Goal: Task Accomplishment & Management: Use online tool/utility

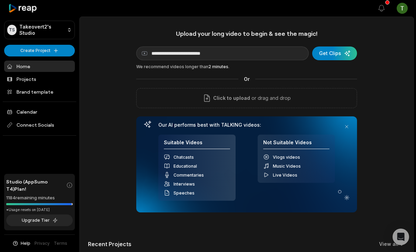
type input "**********"
click at [354, 48] on form "**********" at bounding box center [246, 54] width 221 height 14
click at [350, 49] on div "submit" at bounding box center [334, 54] width 45 height 14
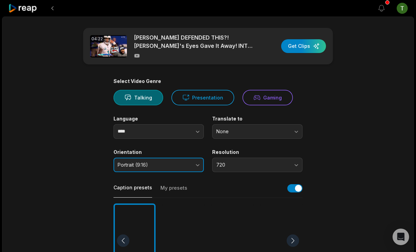
click at [174, 164] on span "Portrait (9:16)" at bounding box center [154, 165] width 72 height 6
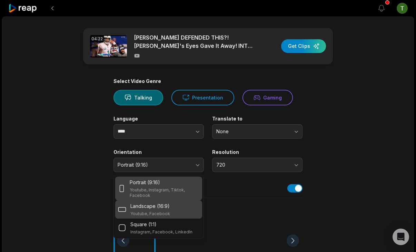
click at [152, 205] on p "Landscape (16:9)" at bounding box center [149, 206] width 39 height 7
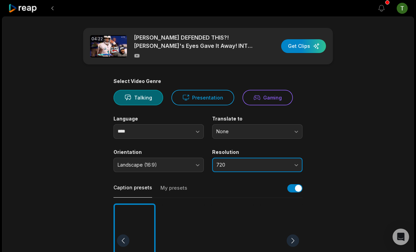
click at [247, 160] on button "720" at bounding box center [257, 165] width 90 height 14
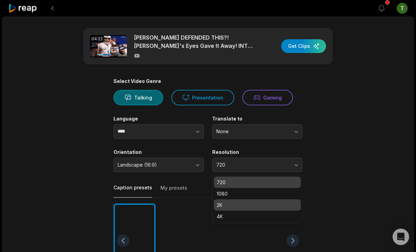
click at [228, 212] on div "4K" at bounding box center [257, 216] width 87 height 11
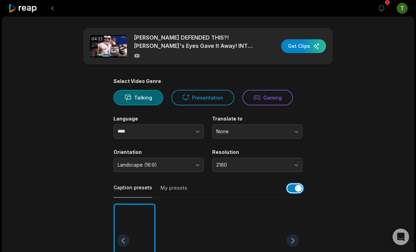
click at [291, 186] on button "button" at bounding box center [294, 188] width 15 height 8
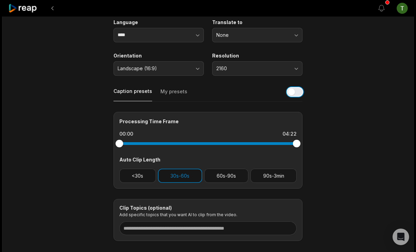
scroll to position [108, 0]
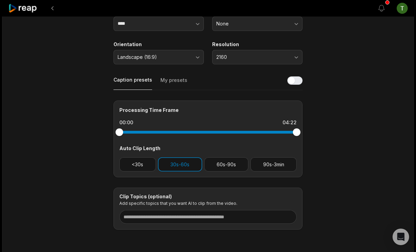
click at [218, 171] on div "Processing Time Frame 00:00 04:22 Auto Clip Length <30s 30s-60s 60s-90s 90s-3min" at bounding box center [207, 139] width 189 height 77
click at [222, 161] on button "60s-90s" at bounding box center [226, 165] width 44 height 14
click at [189, 161] on button "30s-60s" at bounding box center [180, 165] width 44 height 14
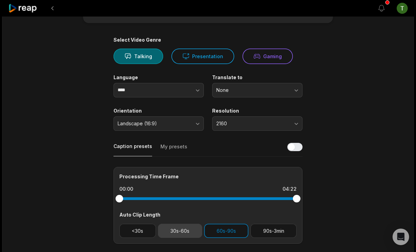
scroll to position [0, 0]
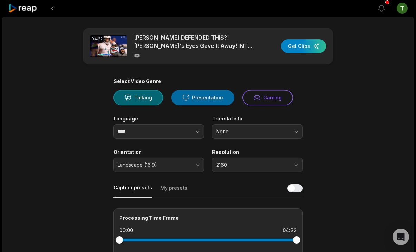
click at [194, 94] on button "Presentation" at bounding box center [202, 98] width 63 height 16
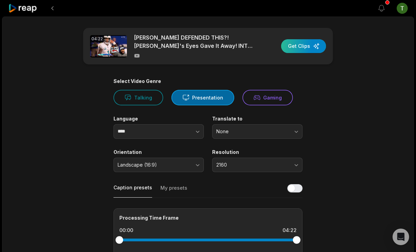
click at [315, 48] on div "button" at bounding box center [303, 46] width 45 height 14
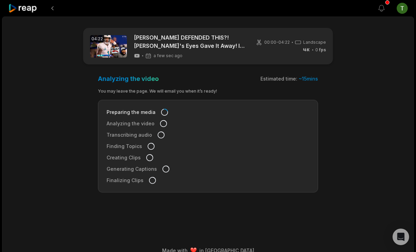
click at [26, 8] on icon at bounding box center [22, 8] width 29 height 9
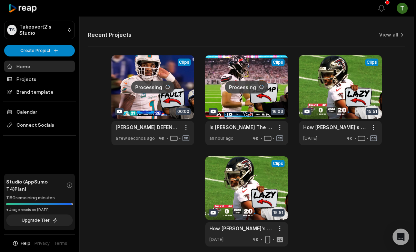
scroll to position [205, 0]
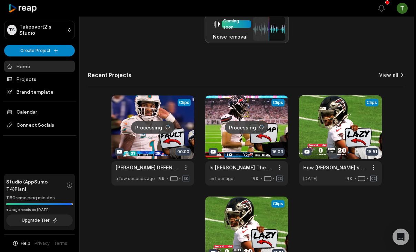
click at [388, 72] on link "View all" at bounding box center [388, 75] width 19 height 7
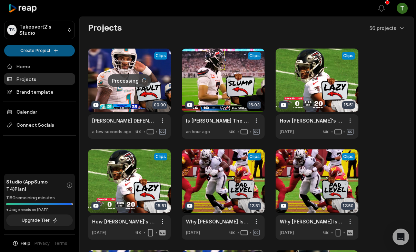
click at [45, 50] on html "TS Takeovert2's Studio Create Project Home Projects Brand template Calendar Con…" at bounding box center [208, 126] width 416 height 252
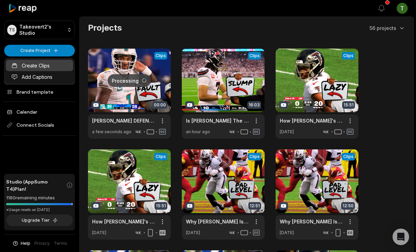
click at [44, 66] on link "Create Clips" at bounding box center [39, 65] width 67 height 11
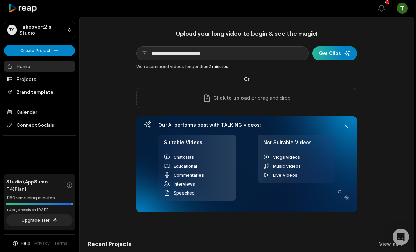
type input "**********"
click at [342, 56] on div "submit" at bounding box center [334, 54] width 45 height 14
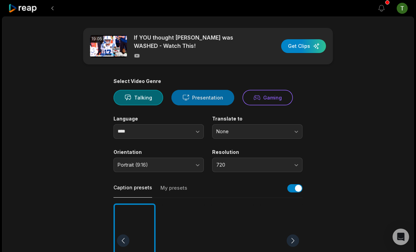
click at [205, 100] on button "Presentation" at bounding box center [202, 98] width 63 height 16
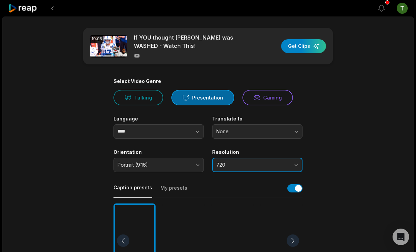
click at [247, 161] on button "720" at bounding box center [257, 165] width 90 height 14
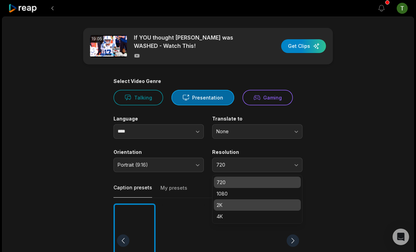
click at [234, 202] on p "2K" at bounding box center [257, 205] width 81 height 7
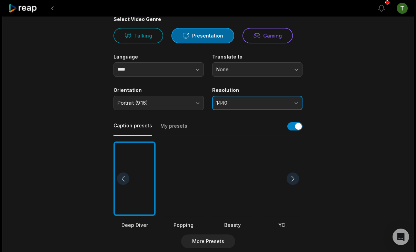
scroll to position [62, 0]
click at [265, 99] on button "1440" at bounding box center [257, 103] width 90 height 14
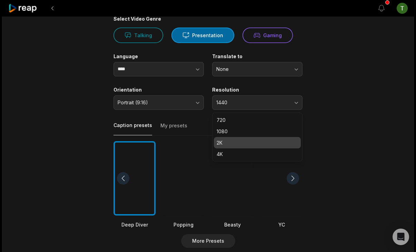
click at [228, 140] on p "2K" at bounding box center [257, 142] width 81 height 7
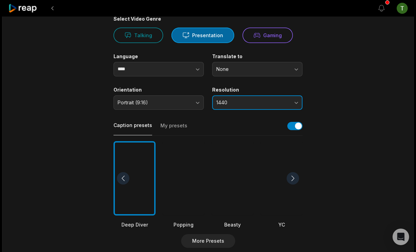
click at [248, 101] on span "1440" at bounding box center [252, 103] width 72 height 6
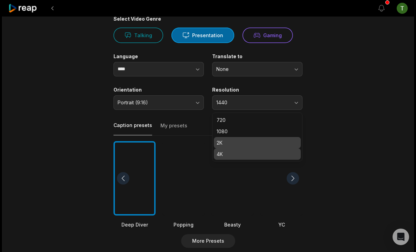
click at [225, 150] on div "4K" at bounding box center [257, 154] width 87 height 11
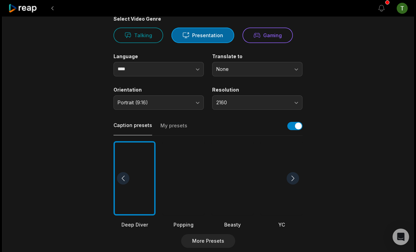
click at [226, 168] on div at bounding box center [232, 178] width 42 height 75
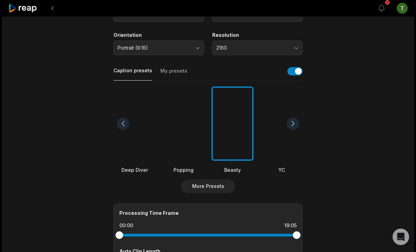
scroll to position [124, 0]
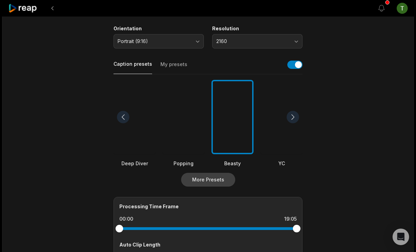
click at [218, 175] on button "More Presets" at bounding box center [208, 180] width 54 height 14
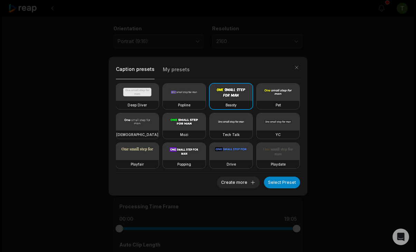
click at [181, 70] on button "My presets" at bounding box center [176, 71] width 27 height 15
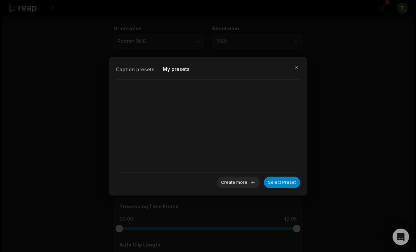
click at [134, 70] on button "Caption presets" at bounding box center [135, 71] width 39 height 15
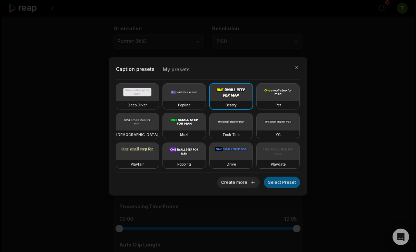
click at [285, 183] on button "Select Preset" at bounding box center [282, 183] width 36 height 12
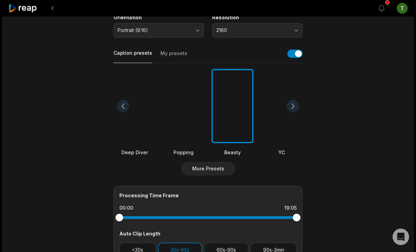
scroll to position [130, 0]
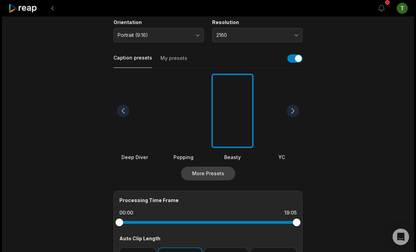
click at [203, 169] on button "More Presets" at bounding box center [208, 174] width 54 height 14
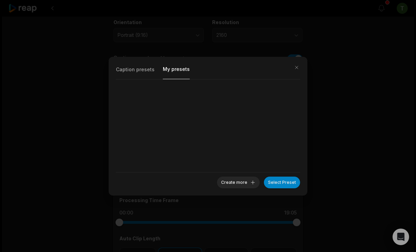
click at [168, 74] on button "My presets" at bounding box center [176, 71] width 27 height 15
click at [236, 179] on button "Create more" at bounding box center [238, 183] width 43 height 12
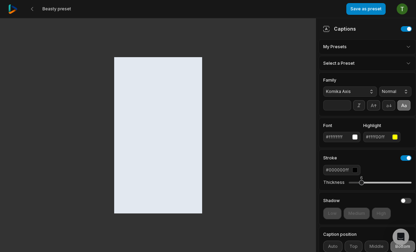
click at [349, 104] on input "**" at bounding box center [337, 105] width 28 height 10
click at [347, 104] on input "**" at bounding box center [337, 105] width 28 height 10
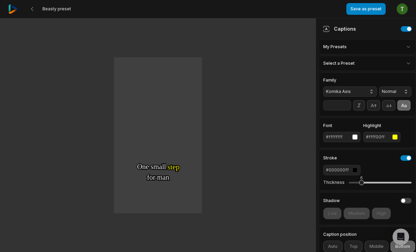
click at [347, 104] on input "**" at bounding box center [337, 105] width 28 height 10
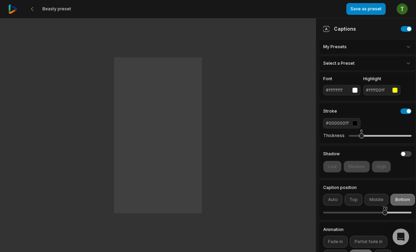
scroll to position [51, 0]
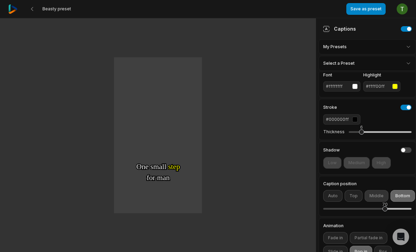
click at [371, 196] on button "Middle" at bounding box center [376, 196] width 24 height 12
click at [400, 200] on button "Bottom" at bounding box center [402, 196] width 24 height 12
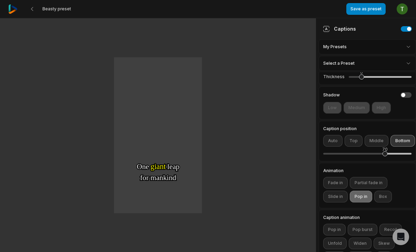
scroll to position [107, 0]
click at [378, 140] on button "Middle" at bounding box center [376, 140] width 24 height 12
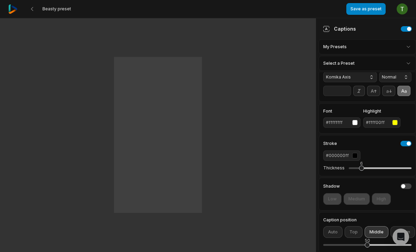
scroll to position [17, 0]
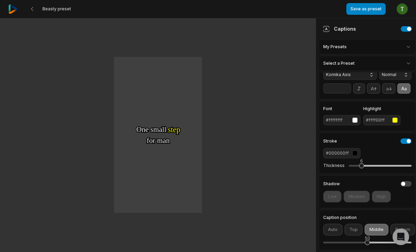
click at [346, 92] on input "**" at bounding box center [337, 88] width 28 height 10
click at [346, 91] on input "**" at bounding box center [337, 88] width 28 height 10
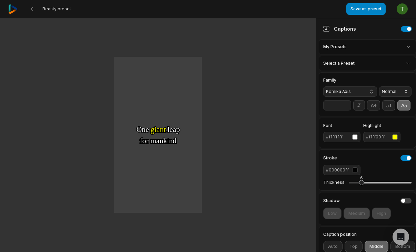
click at [346, 104] on input "**" at bounding box center [337, 105] width 28 height 10
click at [346, 108] on input "**" at bounding box center [337, 105] width 28 height 10
type input "**"
click at [346, 107] on input "**" at bounding box center [337, 105] width 28 height 10
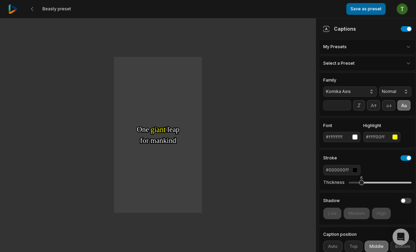
click at [362, 10] on button "Save as preset" at bounding box center [365, 9] width 39 height 12
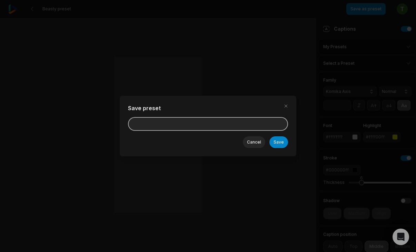
click at [206, 121] on input at bounding box center [208, 124] width 160 height 14
type input "**********"
click at [269, 137] on button "Save" at bounding box center [278, 143] width 19 height 12
type input "**"
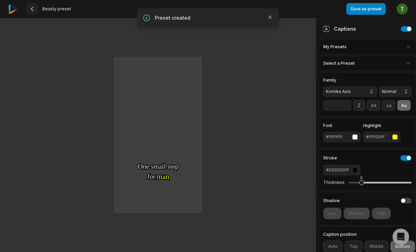
click at [32, 9] on icon at bounding box center [32, 9] width 6 height 6
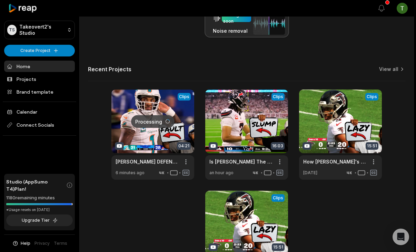
scroll to position [133, 0]
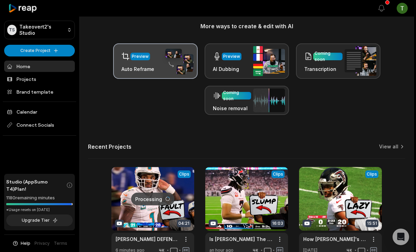
click at [172, 57] on img at bounding box center [178, 61] width 32 height 27
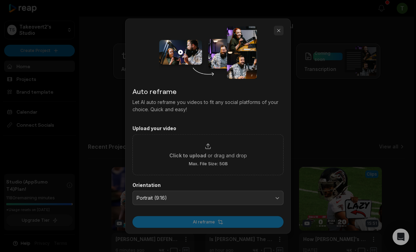
click at [279, 28] on button "button" at bounding box center [279, 31] width 10 height 10
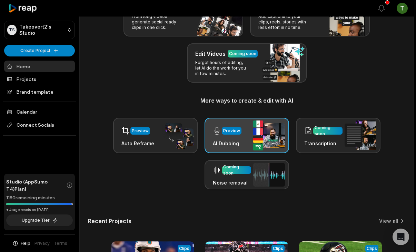
scroll to position [0, 0]
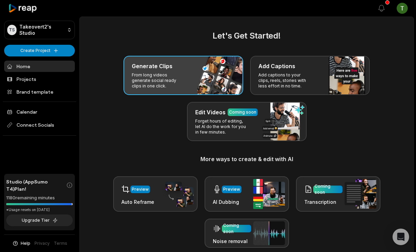
click at [161, 78] on p "From long videos generate social ready clips in one click." at bounding box center [158, 80] width 53 height 17
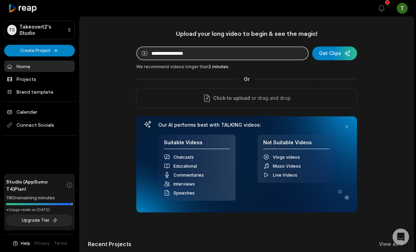
click at [201, 47] on input at bounding box center [222, 54] width 172 height 14
paste input "**********"
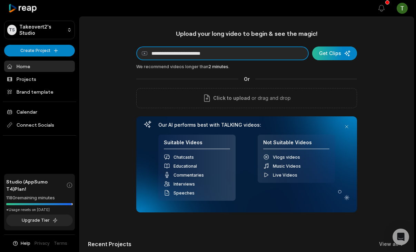
type input "**********"
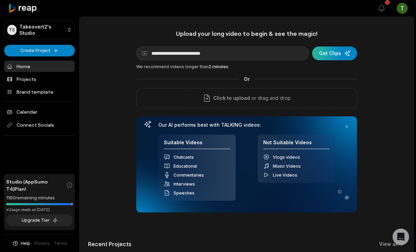
click at [341, 54] on div "submit" at bounding box center [334, 54] width 45 height 14
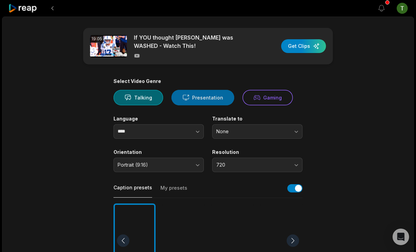
click at [214, 97] on button "Presentation" at bounding box center [202, 98] width 63 height 16
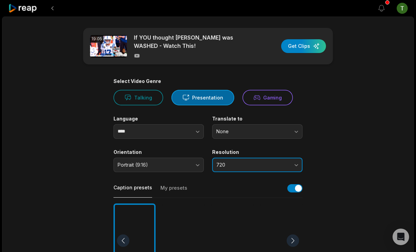
click at [242, 167] on span "720" at bounding box center [252, 165] width 72 height 6
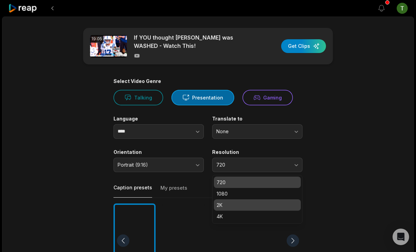
click at [233, 211] on div "4K" at bounding box center [257, 216] width 87 height 11
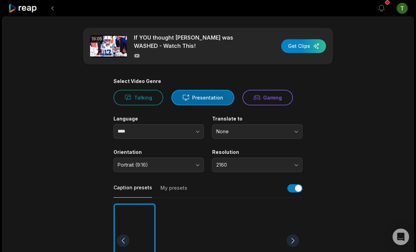
click at [299, 183] on div "Caption presets My presets" at bounding box center [207, 191] width 189 height 16
click at [164, 164] on span "Portrait (9:16)" at bounding box center [154, 165] width 72 height 6
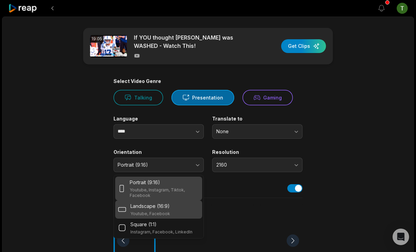
click at [145, 211] on div "Landscape (16:9) Youtube, Facebook" at bounding box center [150, 210] width 40 height 14
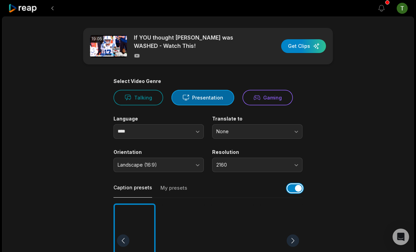
click at [294, 190] on button "button" at bounding box center [294, 188] width 15 height 8
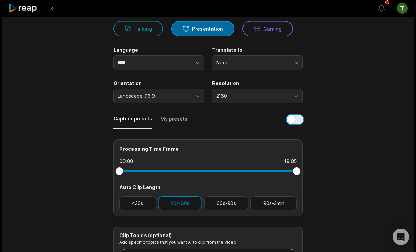
scroll to position [135, 0]
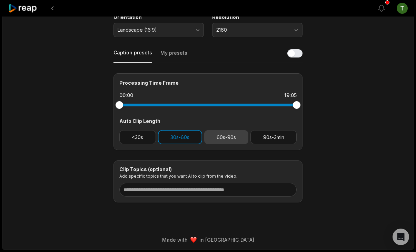
click at [235, 138] on button "60s-90s" at bounding box center [226, 137] width 44 height 14
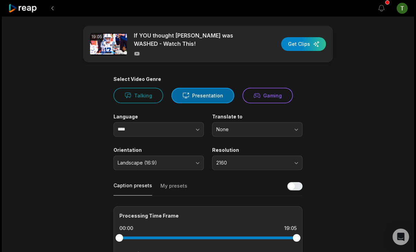
scroll to position [0, 0]
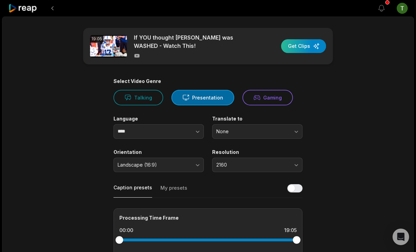
click at [310, 40] on div "button" at bounding box center [303, 46] width 45 height 14
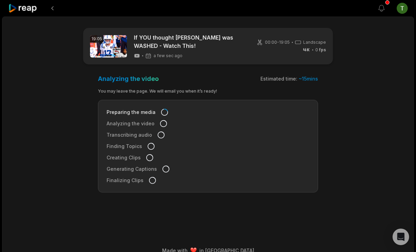
click at [24, 7] on icon at bounding box center [22, 8] width 29 height 9
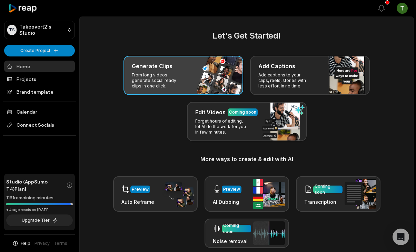
click at [141, 69] on h3 "Generate Clips" at bounding box center [152, 66] width 41 height 8
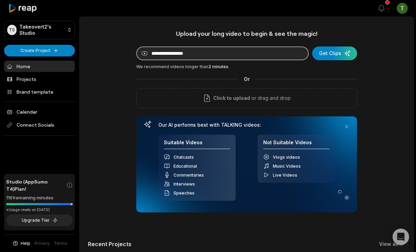
click at [189, 54] on input at bounding box center [222, 54] width 172 height 14
paste input "**********"
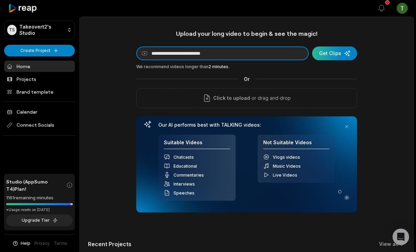
type input "**********"
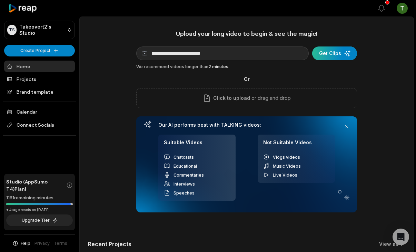
click at [334, 55] on div "submit" at bounding box center [334, 54] width 45 height 14
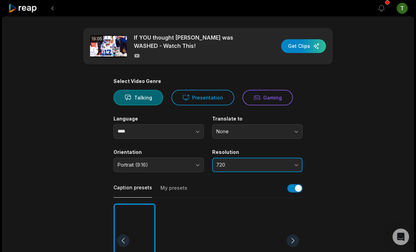
click at [255, 162] on span "720" at bounding box center [252, 165] width 72 height 6
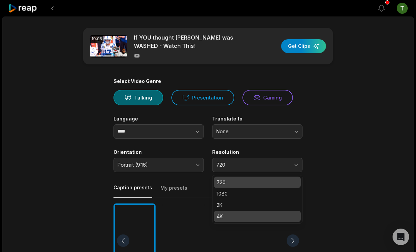
click at [230, 212] on div "4K" at bounding box center [257, 216] width 87 height 11
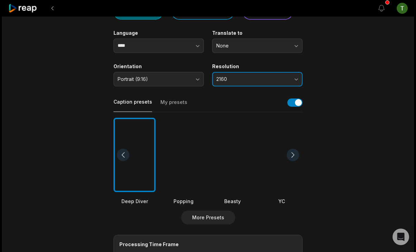
scroll to position [89, 0]
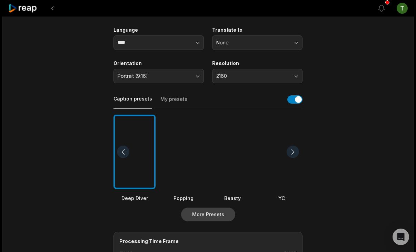
click at [219, 214] on button "More Presets" at bounding box center [208, 215] width 54 height 14
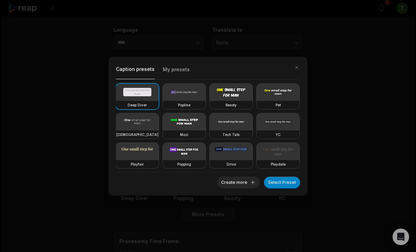
click at [183, 71] on button "My presets" at bounding box center [176, 71] width 27 height 15
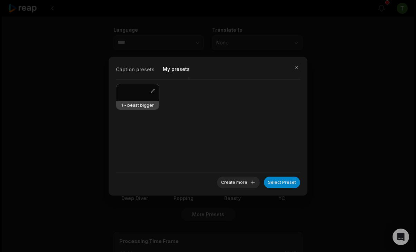
click at [182, 71] on button "My presets" at bounding box center [176, 71] width 27 height 15
click at [175, 67] on button "My presets" at bounding box center [176, 71] width 27 height 15
click at [154, 90] on button "button" at bounding box center [152, 91] width 7 height 7
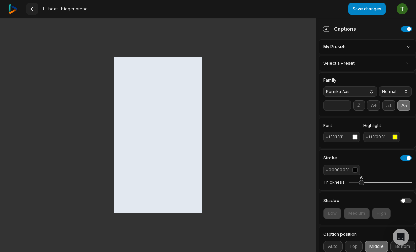
click at [32, 11] on icon at bounding box center [32, 9] width 6 height 6
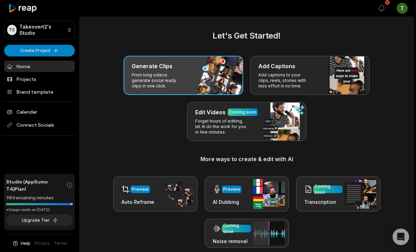
click at [181, 73] on p "From long videos generate social ready clips in one click." at bounding box center [158, 80] width 53 height 17
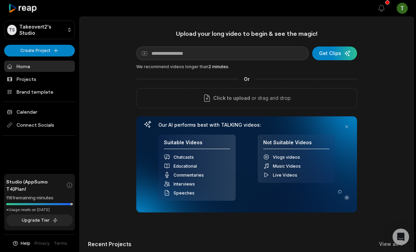
click at [204, 63] on div "Upload your long video to begin & see the magic! YouTube link Get Clips We reco…" at bounding box center [246, 121] width 221 height 183
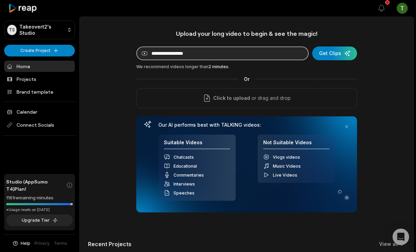
click at [204, 59] on input at bounding box center [222, 54] width 172 height 14
paste input "**********"
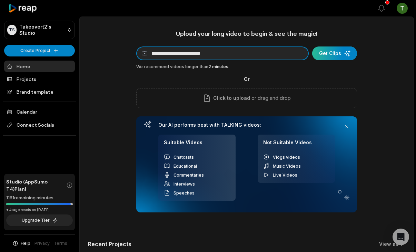
type input "**********"
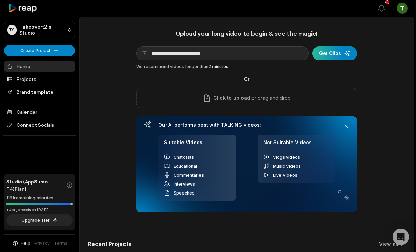
click at [348, 48] on div "submit" at bounding box center [334, 54] width 45 height 14
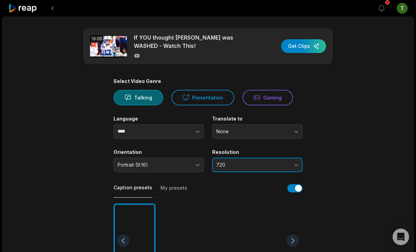
click at [247, 163] on span "720" at bounding box center [252, 165] width 72 height 6
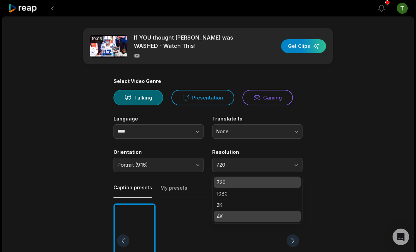
click at [231, 221] on div "4K" at bounding box center [257, 216] width 87 height 11
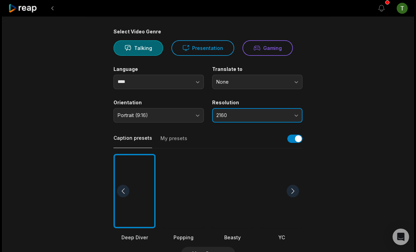
scroll to position [68, 0]
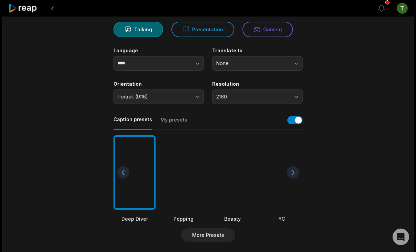
click at [234, 143] on div at bounding box center [232, 172] width 42 height 75
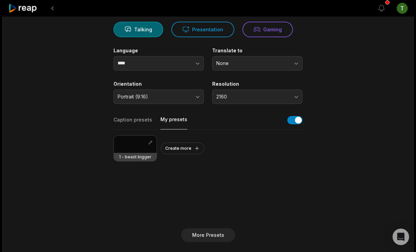
click at [173, 121] on button "My presets" at bounding box center [173, 122] width 27 height 13
click at [139, 143] on div at bounding box center [135, 144] width 43 height 17
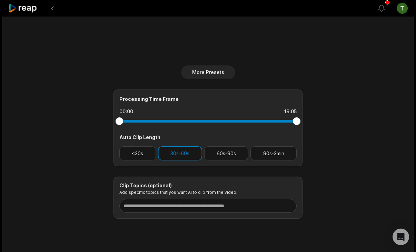
scroll to position [228, 0]
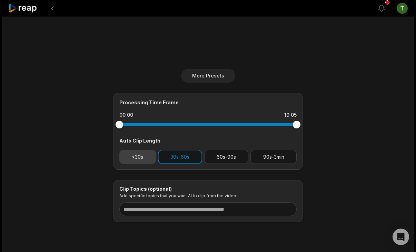
click at [142, 155] on button "<30s" at bounding box center [137, 157] width 37 height 14
click at [169, 159] on button "30s-60s" at bounding box center [180, 157] width 44 height 14
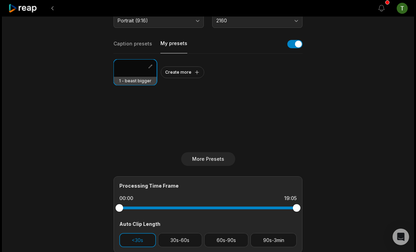
scroll to position [195, 0]
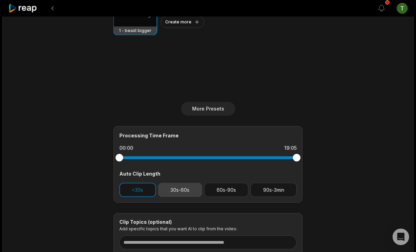
click at [181, 186] on button "30s-60s" at bounding box center [180, 190] width 44 height 14
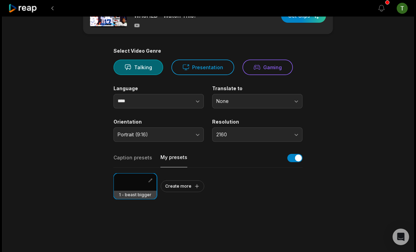
scroll to position [0, 0]
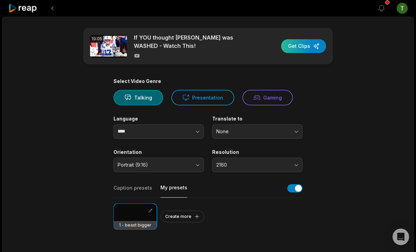
click at [307, 46] on div "button" at bounding box center [303, 46] width 45 height 14
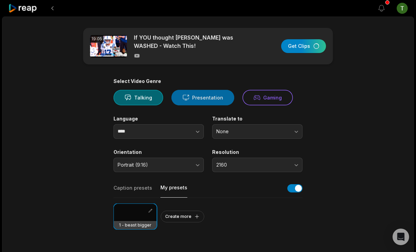
click at [212, 95] on button "Presentation" at bounding box center [202, 98] width 63 height 16
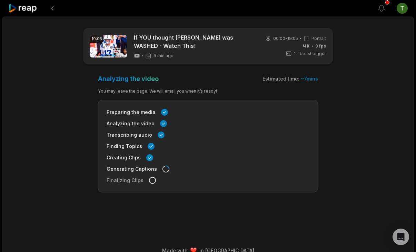
click at [24, 9] on icon at bounding box center [22, 8] width 29 height 9
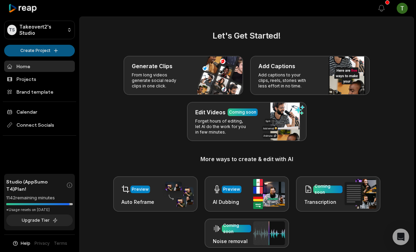
click at [50, 53] on html "TS Takeovert2's Studio Create Project Home Projects Brand template Calendar Con…" at bounding box center [208, 126] width 416 height 252
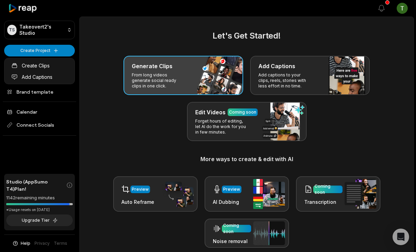
click at [160, 73] on html "TS Takeovert2's Studio Create Project Home Projects Brand template Calendar Con…" at bounding box center [208, 126] width 416 height 252
click at [160, 73] on p "From long videos generate social ready clips in one click." at bounding box center [158, 80] width 53 height 17
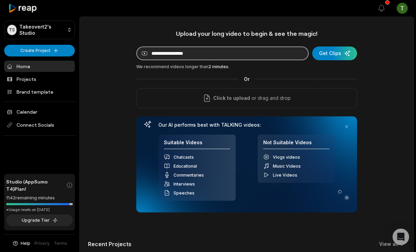
click at [205, 59] on input at bounding box center [222, 54] width 172 height 14
paste input "**********"
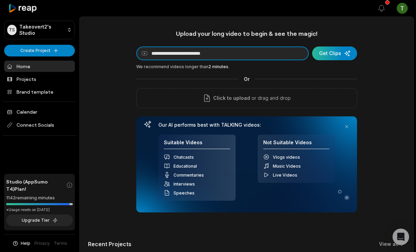
type input "**********"
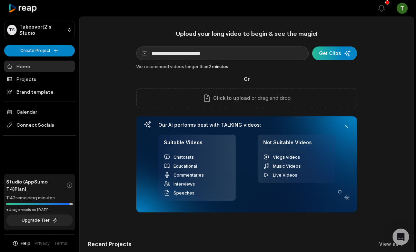
click at [353, 53] on div "submit" at bounding box center [334, 54] width 45 height 14
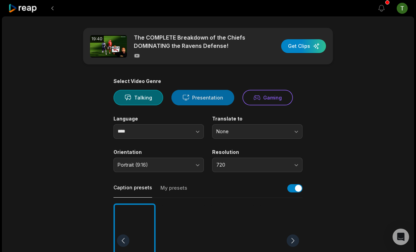
click at [213, 99] on button "Presentation" at bounding box center [202, 98] width 63 height 16
click at [225, 157] on div "Resolution 720" at bounding box center [257, 160] width 90 height 23
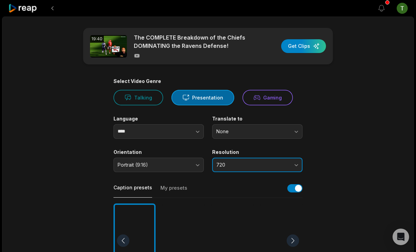
click at [225, 162] on span "720" at bounding box center [252, 165] width 72 height 6
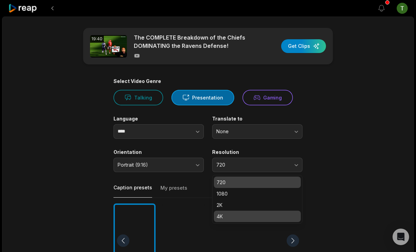
click at [225, 213] on p "4K" at bounding box center [257, 216] width 81 height 7
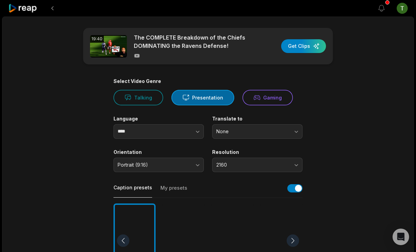
click at [177, 154] on label "Orientation" at bounding box center [158, 152] width 90 height 6
click at [174, 164] on span "Portrait (9:16)" at bounding box center [154, 165] width 72 height 6
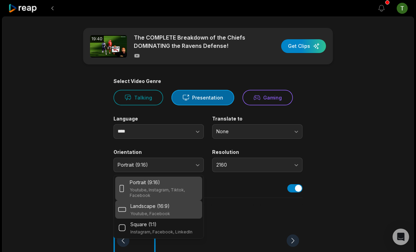
click at [145, 205] on p "Landscape (16:9)" at bounding box center [149, 206] width 39 height 7
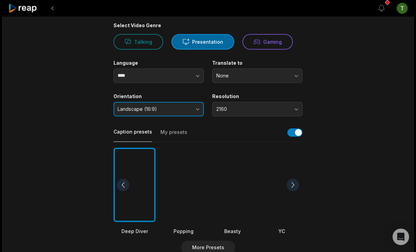
scroll to position [67, 0]
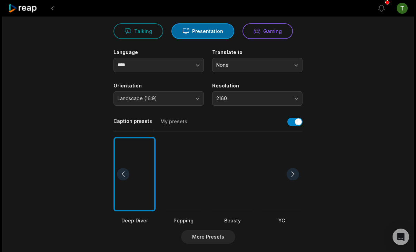
click at [239, 142] on div at bounding box center [232, 174] width 42 height 75
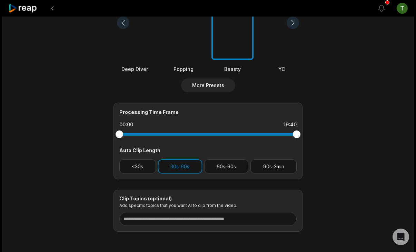
scroll to position [228, 0]
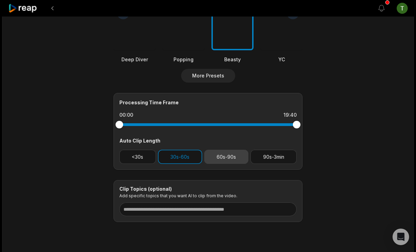
click at [235, 161] on button "60s-90s" at bounding box center [226, 157] width 44 height 14
click at [193, 154] on button "30s-60s" at bounding box center [180, 157] width 44 height 14
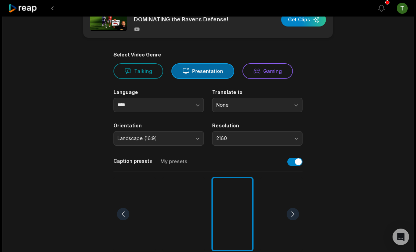
scroll to position [25, 0]
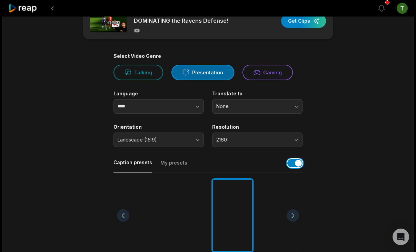
click at [291, 160] on button "button" at bounding box center [294, 163] width 15 height 8
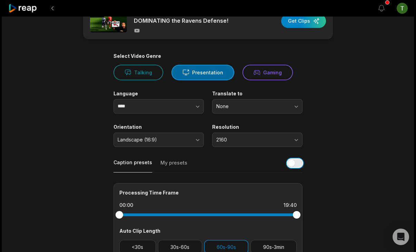
scroll to position [0, 0]
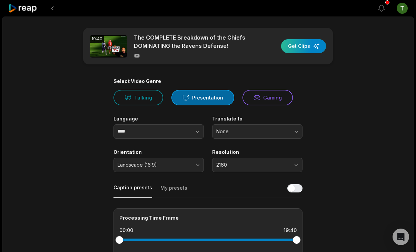
click at [312, 48] on div "button" at bounding box center [303, 46] width 45 height 14
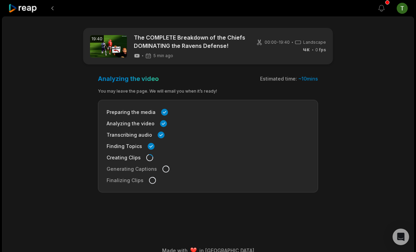
click at [30, 11] on icon at bounding box center [22, 8] width 29 height 9
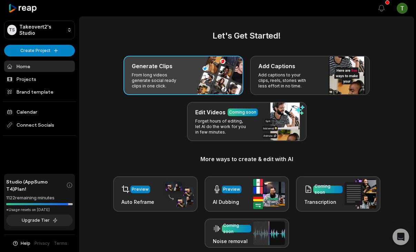
click at [151, 60] on div "Generate Clips From long videos generate social ready clips in one click." at bounding box center [183, 75] width 120 height 39
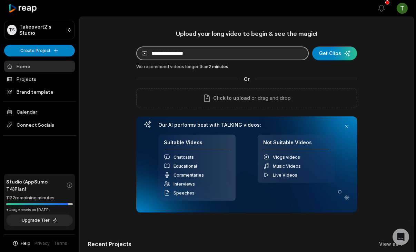
click at [202, 59] on input at bounding box center [222, 54] width 172 height 14
paste input "**********"
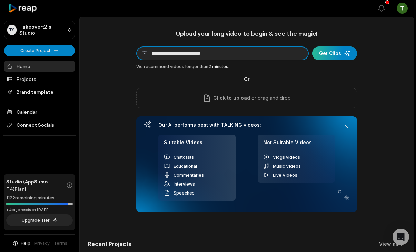
type input "**********"
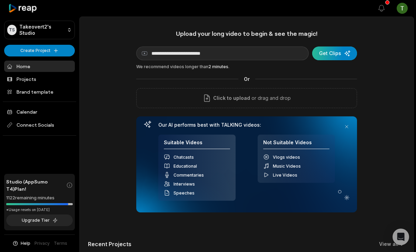
click at [332, 53] on div "submit" at bounding box center [334, 54] width 45 height 14
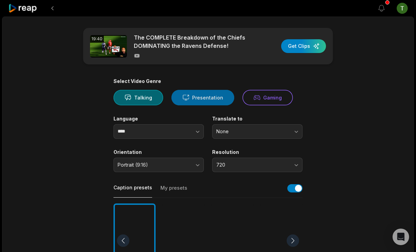
click at [202, 93] on button "Presentation" at bounding box center [202, 98] width 63 height 16
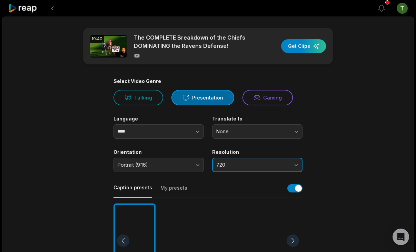
click at [229, 160] on button "720" at bounding box center [257, 165] width 90 height 14
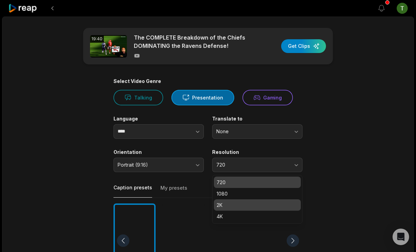
click at [228, 203] on p "2K" at bounding box center [257, 205] width 81 height 7
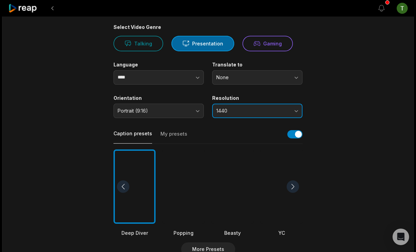
scroll to position [57, 0]
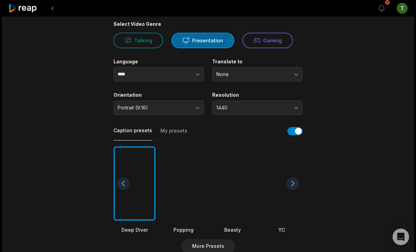
click at [232, 181] on div at bounding box center [232, 184] width 42 height 75
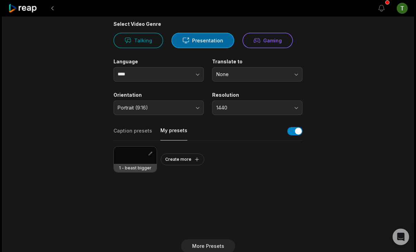
click at [176, 130] on button "My presets" at bounding box center [173, 133] width 27 height 13
click at [136, 155] on div at bounding box center [135, 155] width 43 height 17
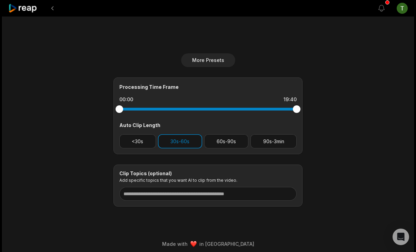
scroll to position [248, 0]
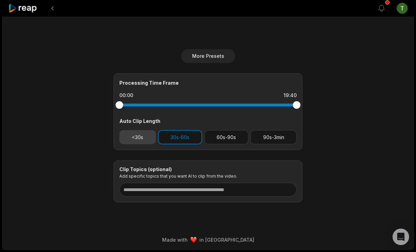
click at [139, 130] on button "<30s" at bounding box center [137, 137] width 37 height 14
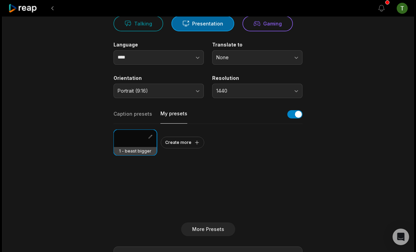
scroll to position [0, 0]
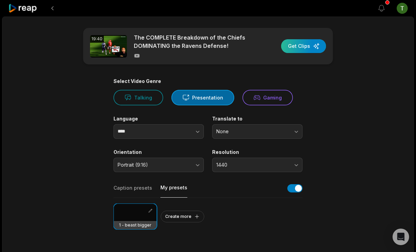
click at [307, 49] on div "button" at bounding box center [303, 46] width 45 height 14
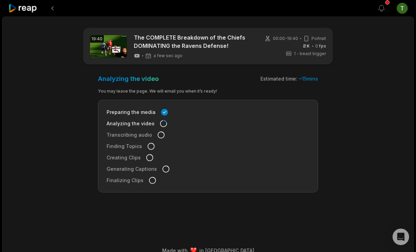
click at [24, 10] on icon at bounding box center [22, 8] width 29 height 9
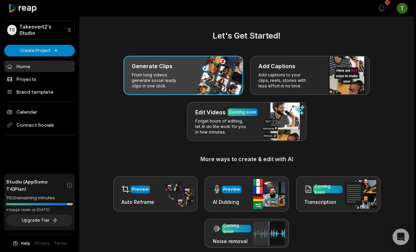
click at [205, 82] on div "Generate Clips From long videos generate social ready clips in one click." at bounding box center [183, 75] width 120 height 39
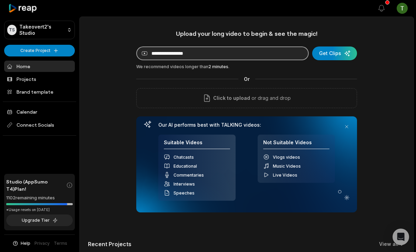
click at [224, 54] on input at bounding box center [222, 54] width 172 height 14
paste input "**********"
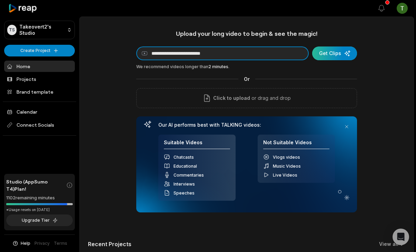
type input "**********"
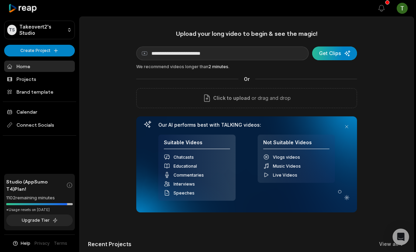
click at [334, 53] on div "submit" at bounding box center [334, 54] width 45 height 14
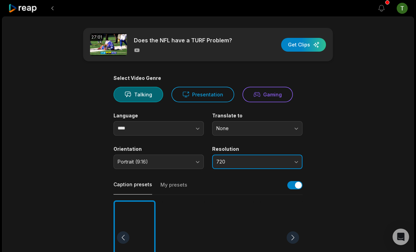
click at [236, 161] on span "720" at bounding box center [252, 162] width 72 height 6
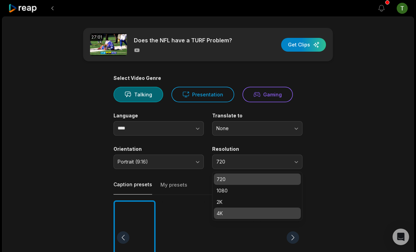
click at [225, 209] on div "4K" at bounding box center [257, 213] width 87 height 11
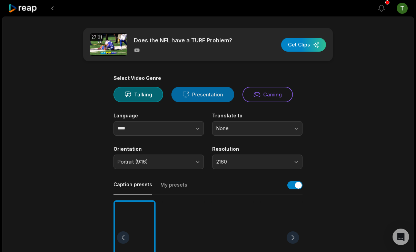
click at [211, 98] on button "Presentation" at bounding box center [202, 95] width 63 height 16
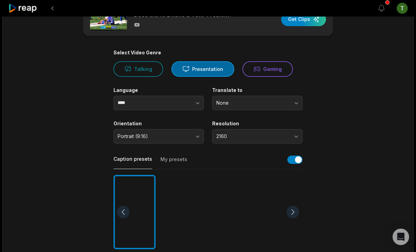
scroll to position [28, 0]
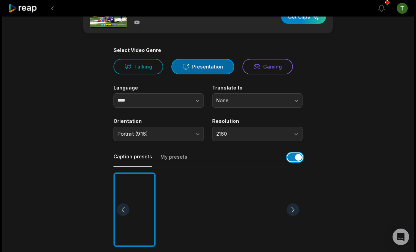
click at [297, 159] on button "button" at bounding box center [294, 157] width 15 height 8
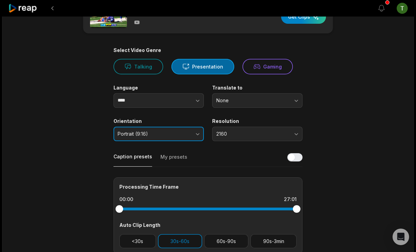
click at [167, 130] on button "Portrait (9:16)" at bounding box center [158, 134] width 90 height 14
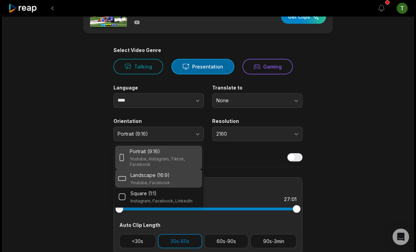
click at [147, 178] on p "Landscape (16:9)" at bounding box center [149, 175] width 39 height 7
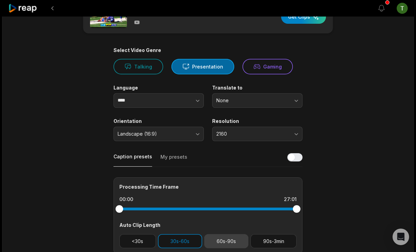
click at [216, 235] on button "60s-90s" at bounding box center [226, 241] width 44 height 14
click at [188, 242] on button "30s-60s" at bounding box center [180, 241] width 44 height 14
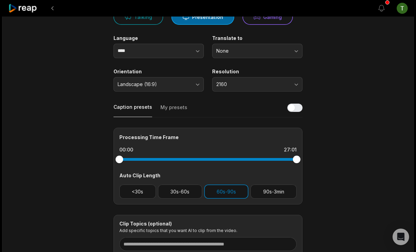
scroll to position [0, 0]
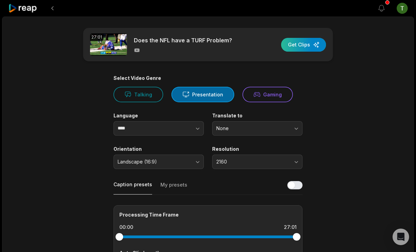
click at [305, 45] on div "button" at bounding box center [303, 45] width 45 height 14
